Goal: Navigation & Orientation: Find specific page/section

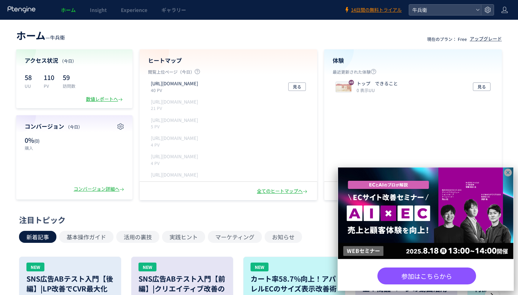
click at [505, 174] on icon at bounding box center [509, 173] width 8 height 8
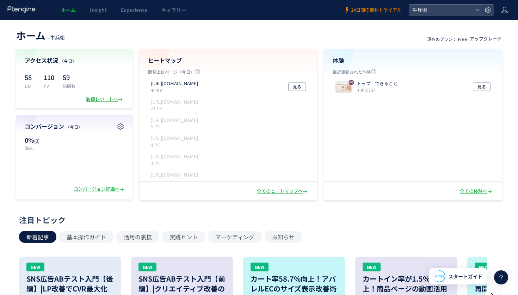
click at [110, 102] on div "数値レポートへ" at bounding box center [105, 99] width 38 height 7
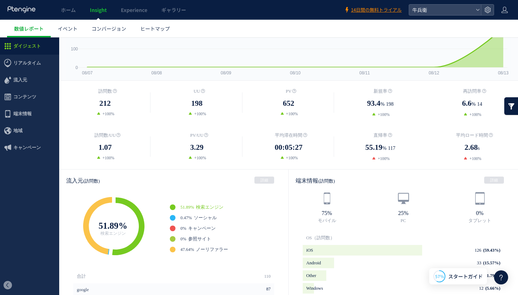
scroll to position [51, 0]
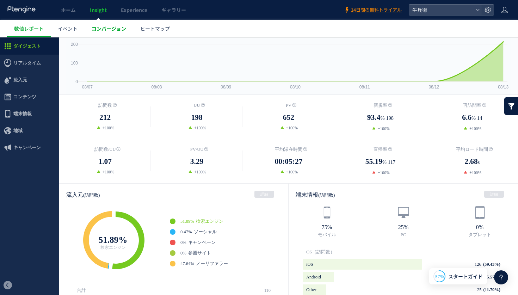
click at [117, 25] on span "コンバージョン" at bounding box center [109, 28] width 35 height 7
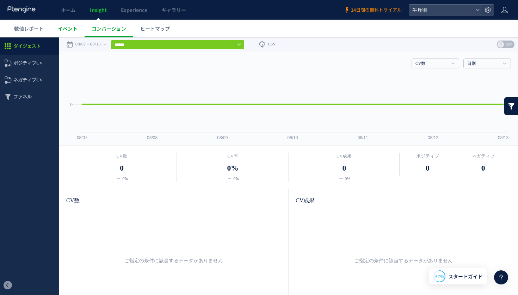
click at [66, 25] on span "イベント" at bounding box center [68, 28] width 20 height 7
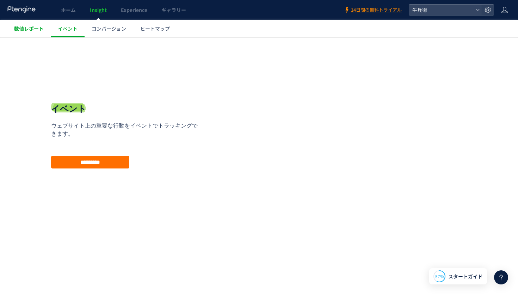
click at [34, 35] on link "数値レポート" at bounding box center [29, 29] width 44 height 18
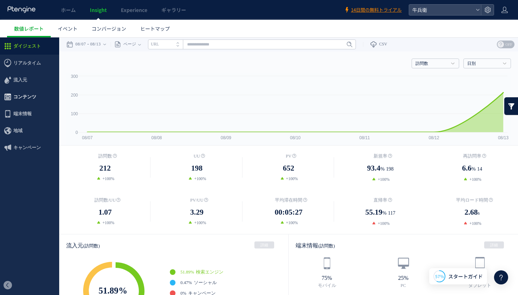
click at [28, 104] on span "コンテンツ" at bounding box center [24, 97] width 23 height 17
